Goal: Transaction & Acquisition: Purchase product/service

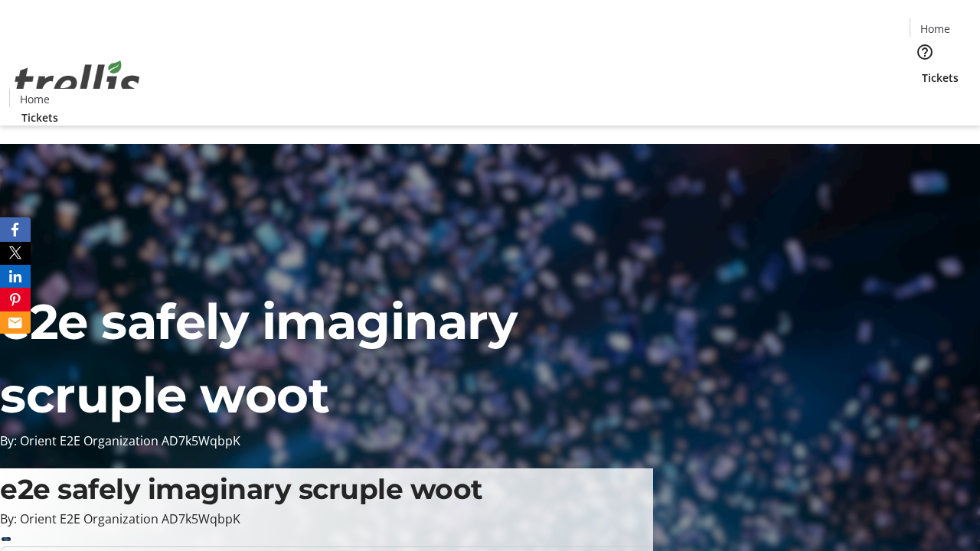
click at [921, 70] on span "Tickets" at bounding box center [939, 78] width 37 height 16
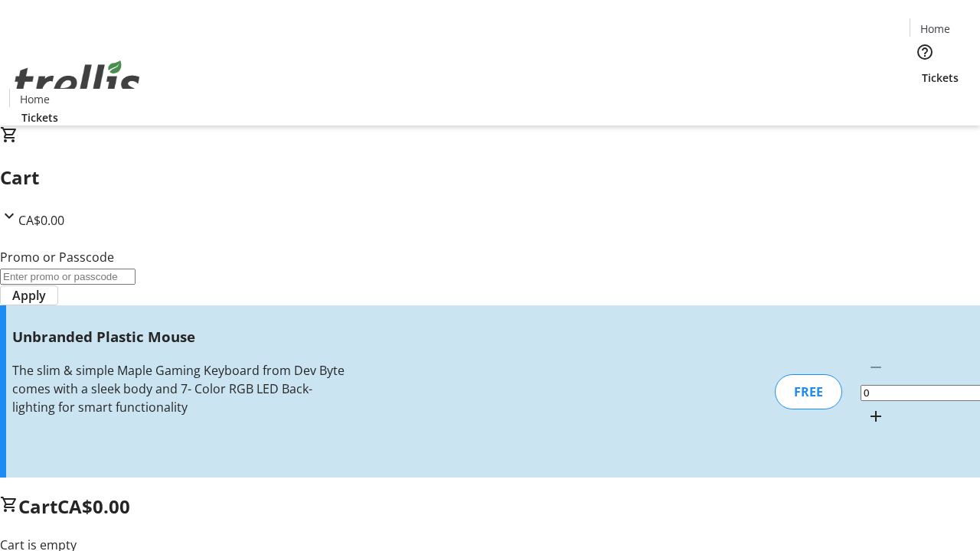
click at [866, 407] on mat-icon "Increment by one" at bounding box center [875, 416] width 18 height 18
type input "1"
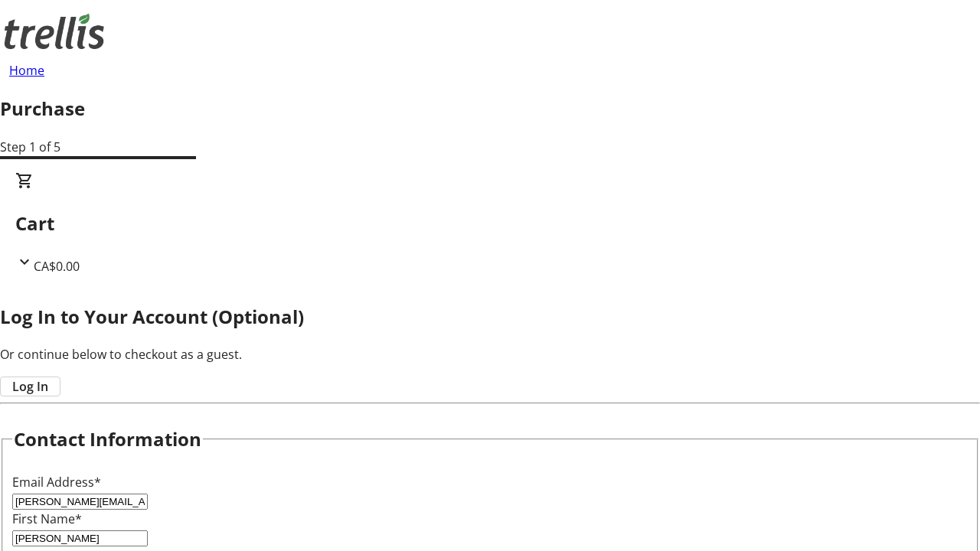
type input "[PERSON_NAME]"
type input "Dach"
